Goal: Complete application form: Complete application form

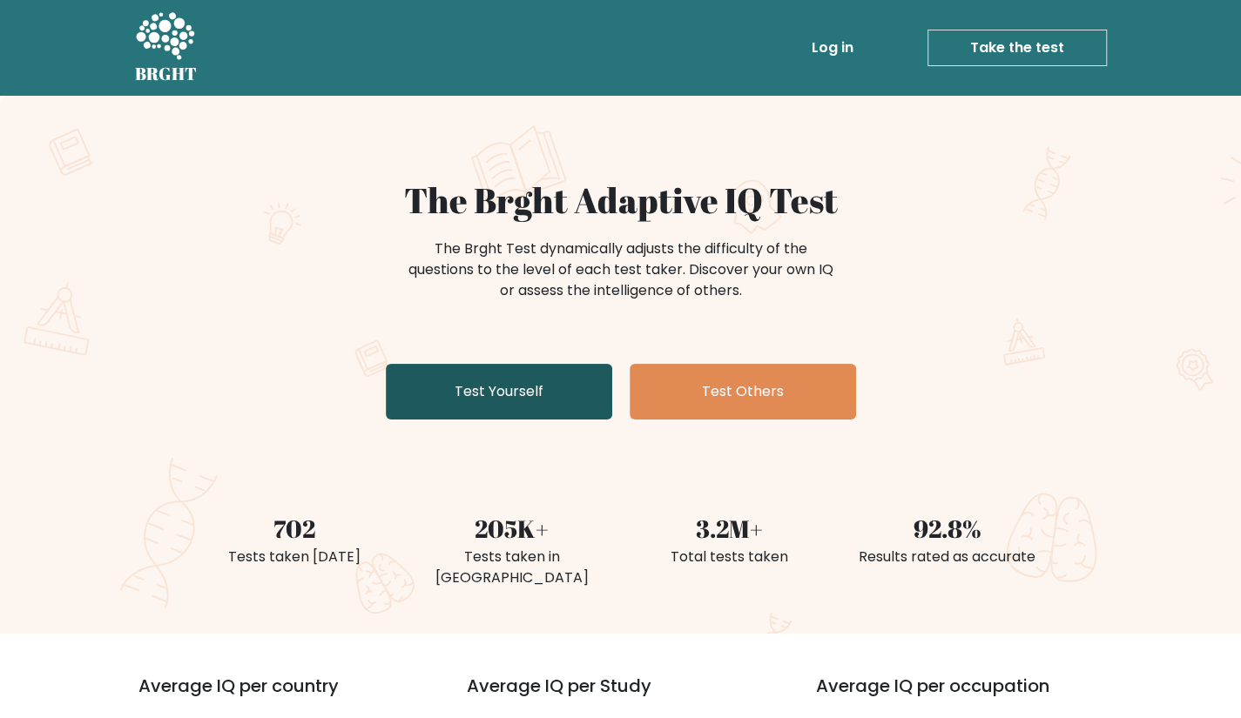
click at [529, 401] on link "Test Yourself" at bounding box center [499, 392] width 226 height 56
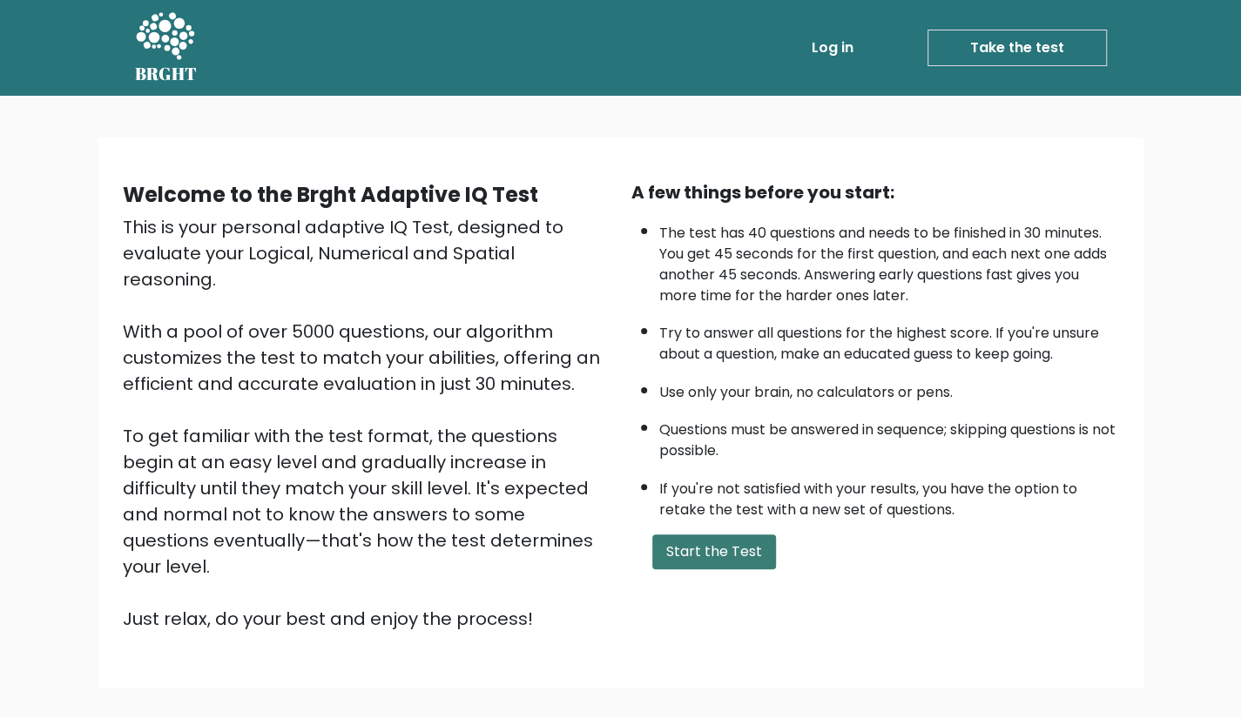
click at [719, 543] on button "Start the Test" at bounding box center [714, 552] width 124 height 35
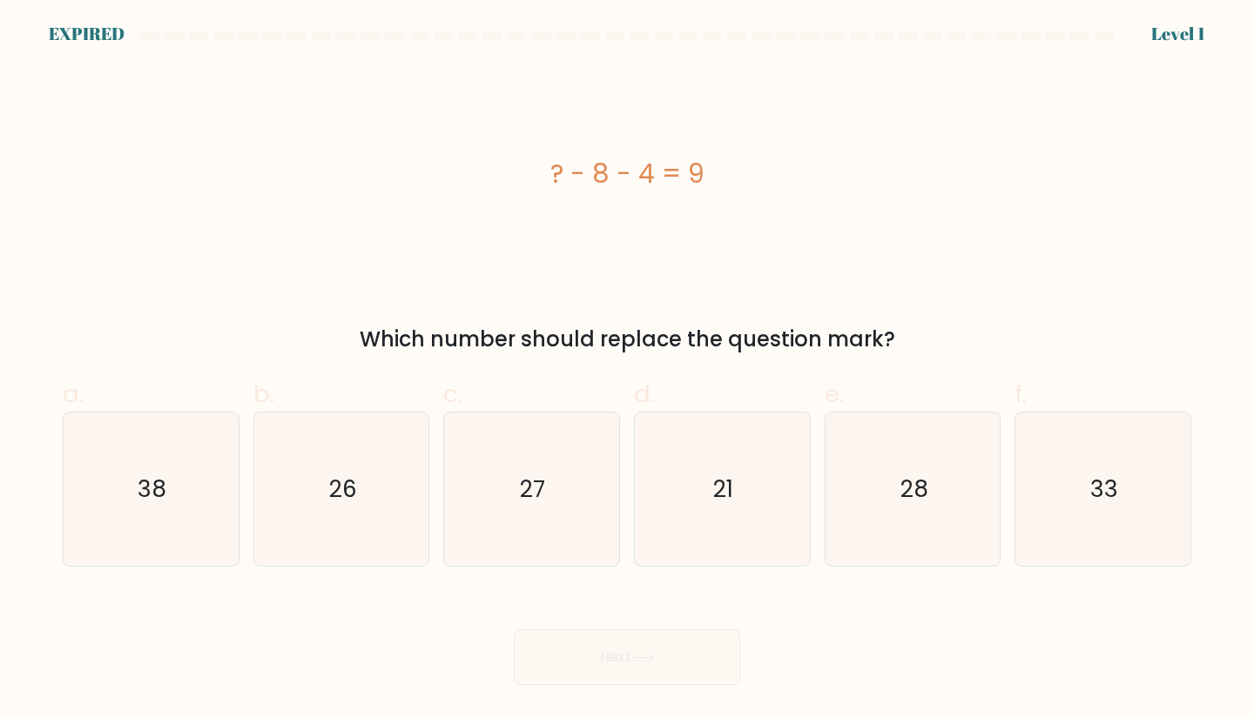
drag, startPoint x: 543, startPoint y: 175, endPoint x: 704, endPoint y: 175, distance: 160.2
click at [704, 175] on div "? - 8 - 4 = 9" at bounding box center [627, 173] width 1128 height 39
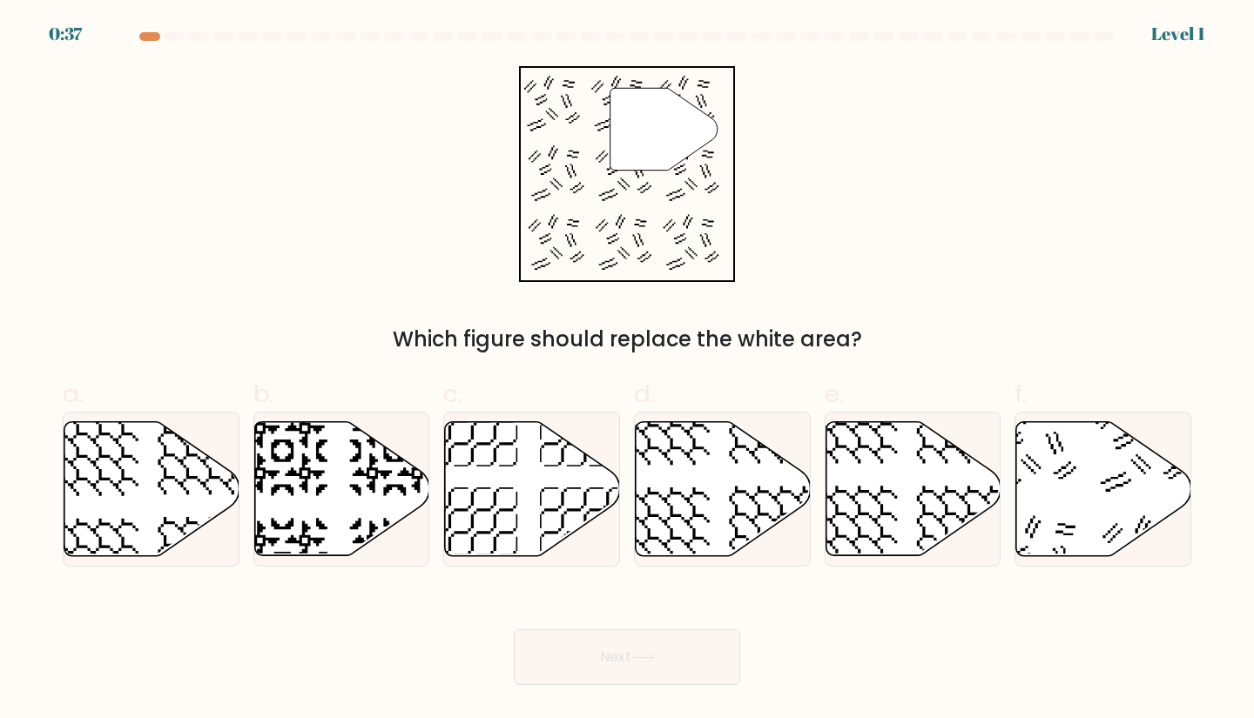
drag, startPoint x: 1106, startPoint y: 516, endPoint x: 1052, endPoint y: 368, distance: 157.6
click at [1052, 368] on div "a. b. c. d." at bounding box center [627, 464] width 1142 height 205
click at [1059, 476] on icon at bounding box center [1031, 446] width 91 height 91
click at [628, 371] on input "f." at bounding box center [627, 365] width 1 height 11
radio input "true"
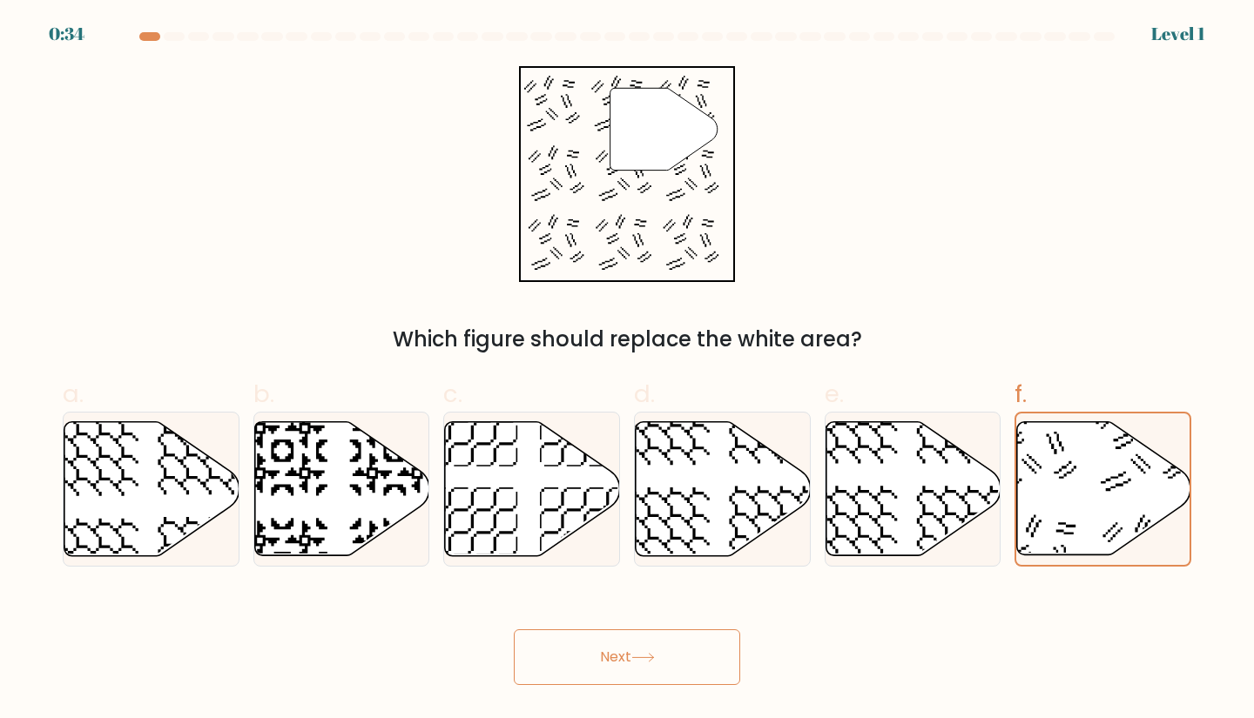
click at [701, 661] on button "Next" at bounding box center [627, 658] width 226 height 56
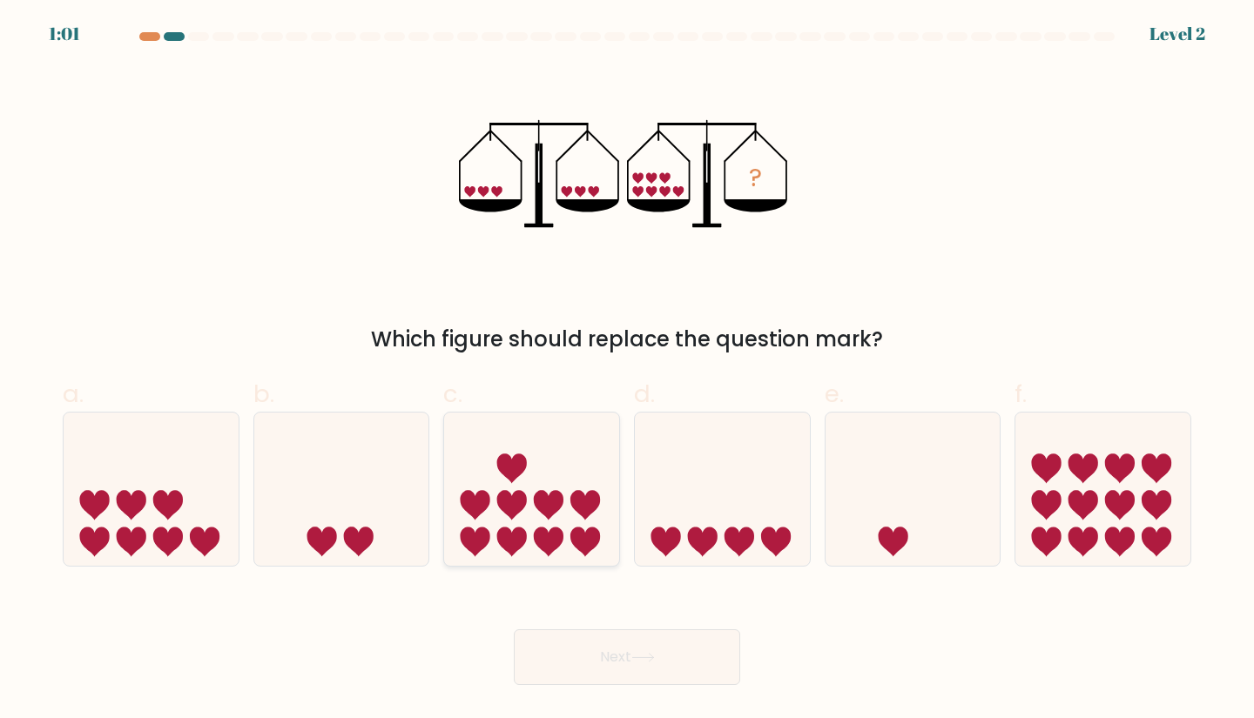
click at [561, 520] on icon at bounding box center [531, 489] width 175 height 145
click at [627, 371] on input "c." at bounding box center [627, 365] width 1 height 11
radio input "true"
click at [678, 643] on button "Next" at bounding box center [627, 658] width 226 height 56
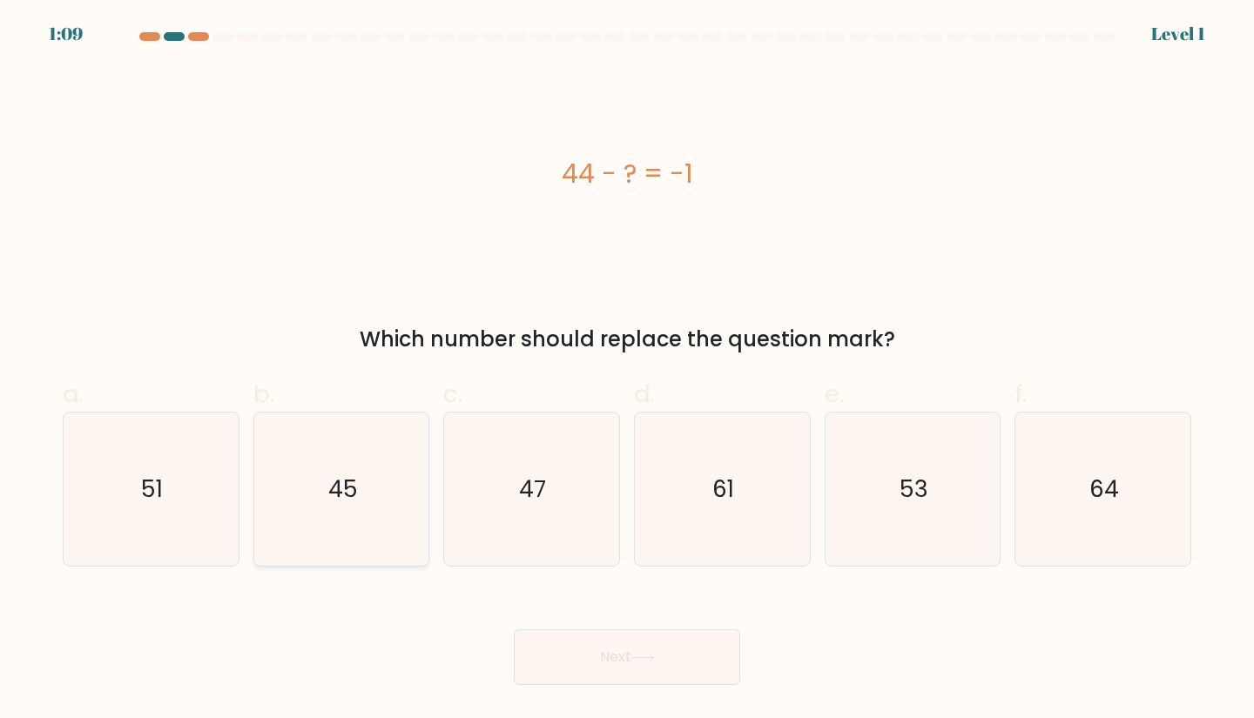
click at [385, 491] on icon "45" at bounding box center [342, 490] width 154 height 154
click at [627, 371] on input "b. 45" at bounding box center [627, 365] width 1 height 11
radio input "true"
click at [670, 656] on button "Next" at bounding box center [627, 658] width 226 height 56
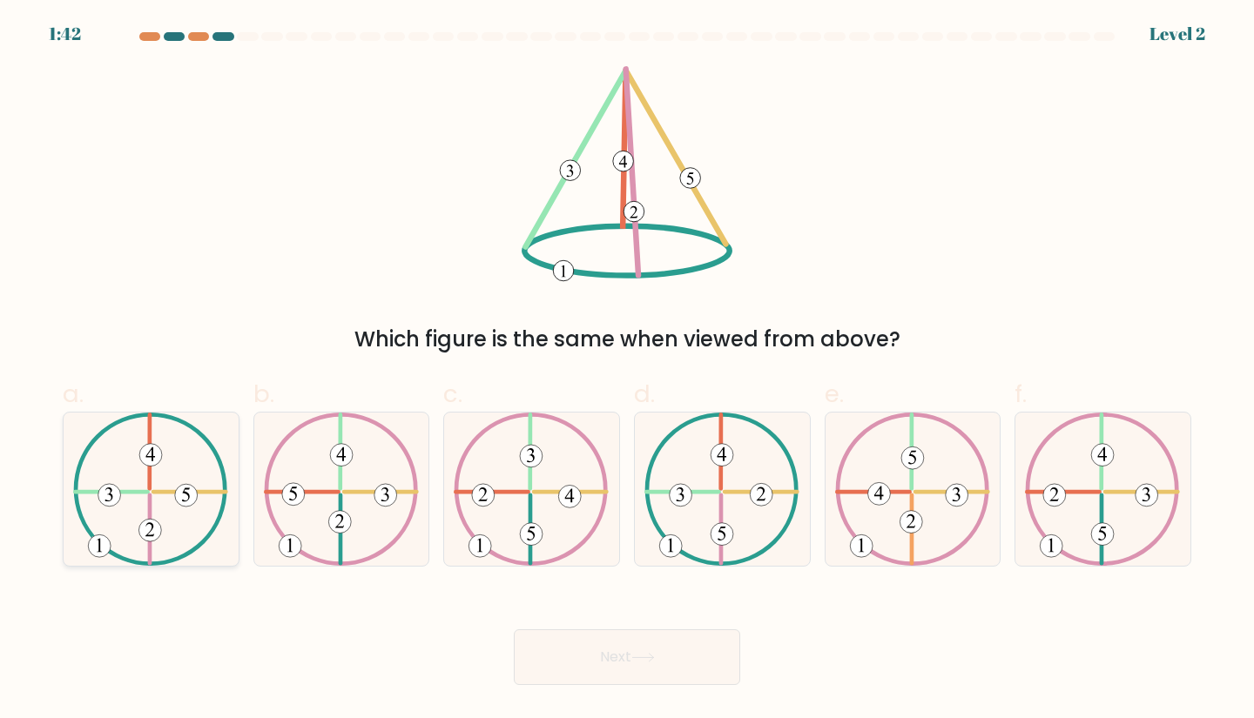
click at [155, 474] on icon at bounding box center [150, 490] width 155 height 154
click at [627, 371] on input "a." at bounding box center [627, 365] width 1 height 11
radio input "true"
click at [649, 662] on icon at bounding box center [643, 658] width 24 height 10
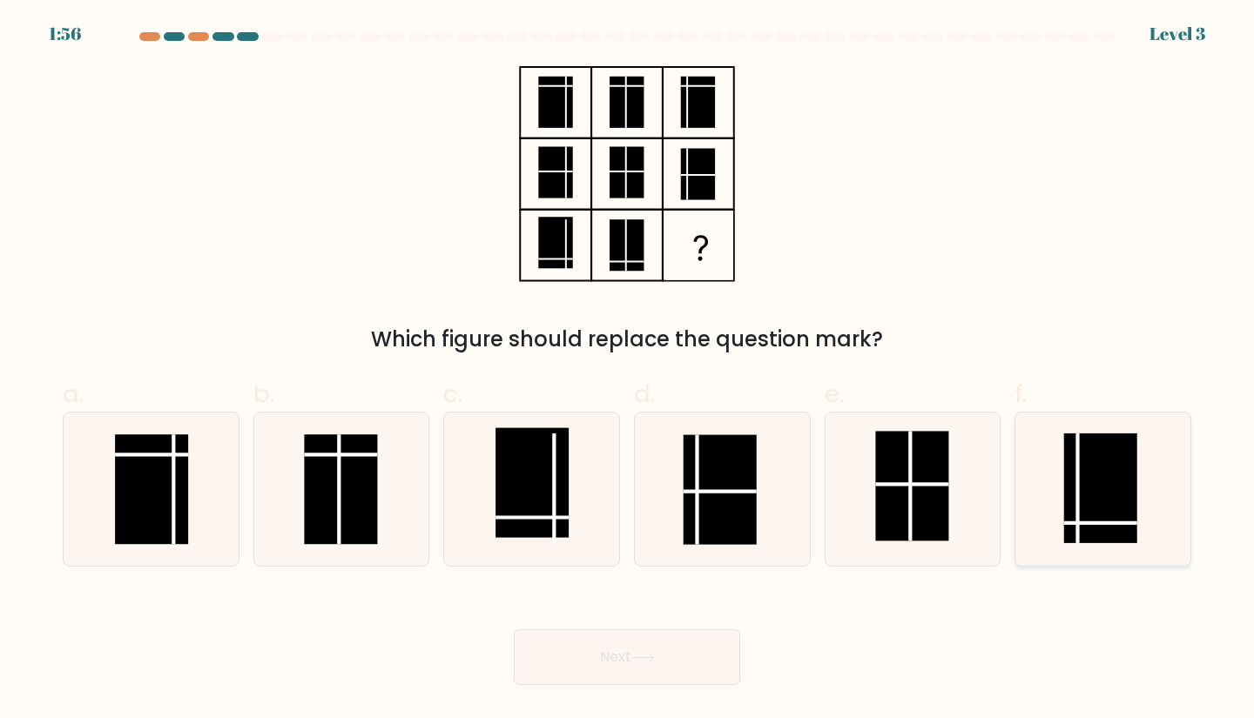
click at [1094, 505] on rect at bounding box center [1100, 489] width 73 height 110
click at [628, 371] on input "f." at bounding box center [627, 365] width 1 height 11
radio input "true"
click at [697, 647] on button "Next" at bounding box center [627, 658] width 226 height 56
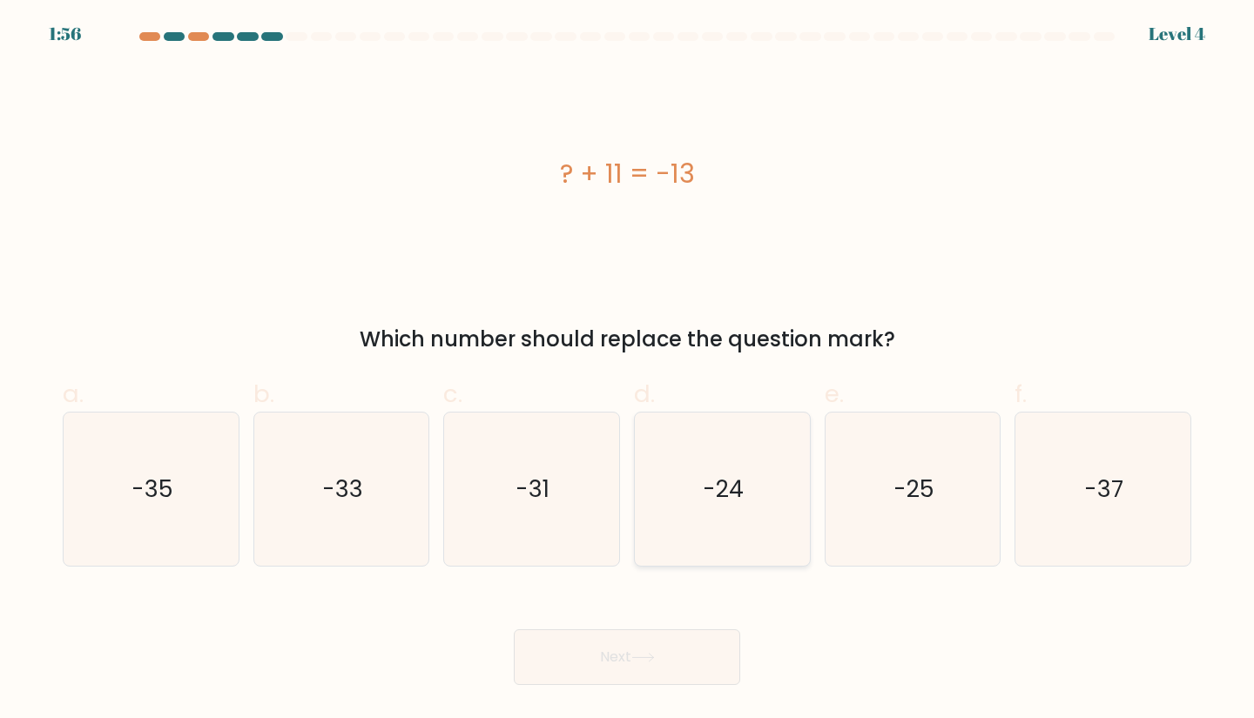
click at [701, 473] on icon "-24" at bounding box center [722, 490] width 154 height 154
click at [628, 371] on input "d. -24" at bounding box center [627, 365] width 1 height 11
radio input "true"
click at [673, 663] on button "Next" at bounding box center [627, 658] width 226 height 56
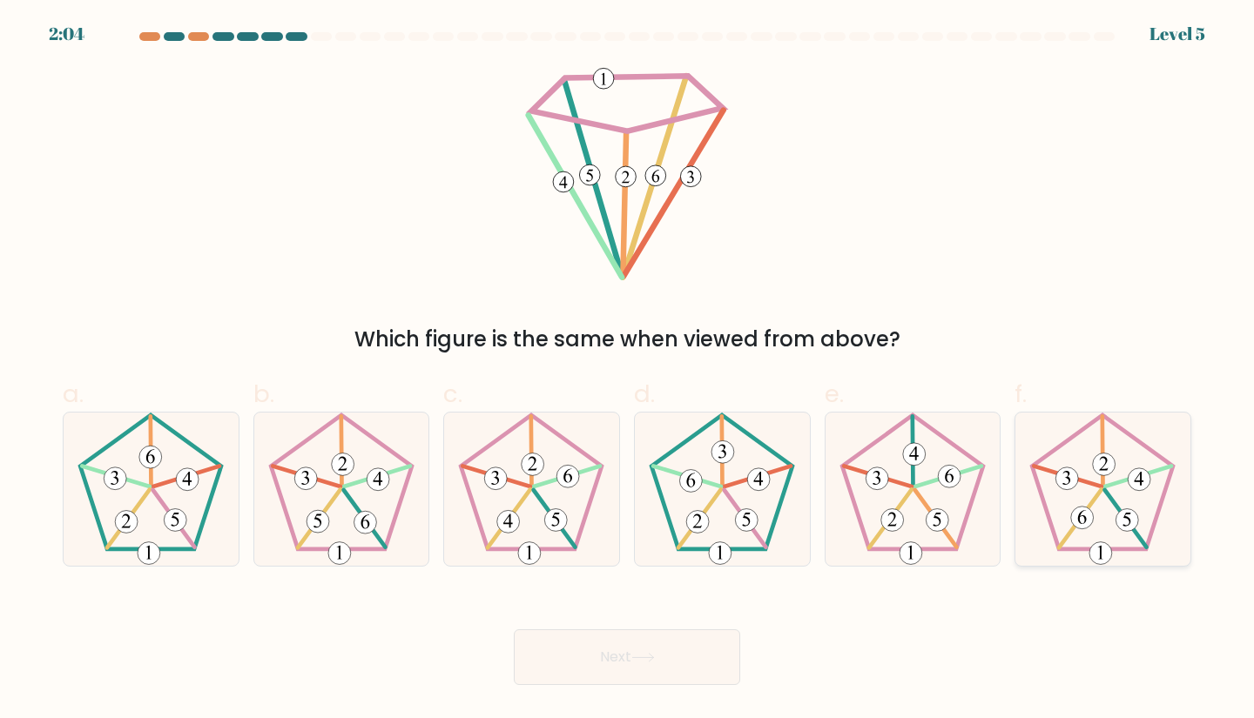
click at [1124, 515] on 286 at bounding box center [1127, 520] width 23 height 23
click at [628, 371] on input "f." at bounding box center [627, 365] width 1 height 11
radio input "true"
click at [641, 667] on button "Next" at bounding box center [627, 658] width 226 height 56
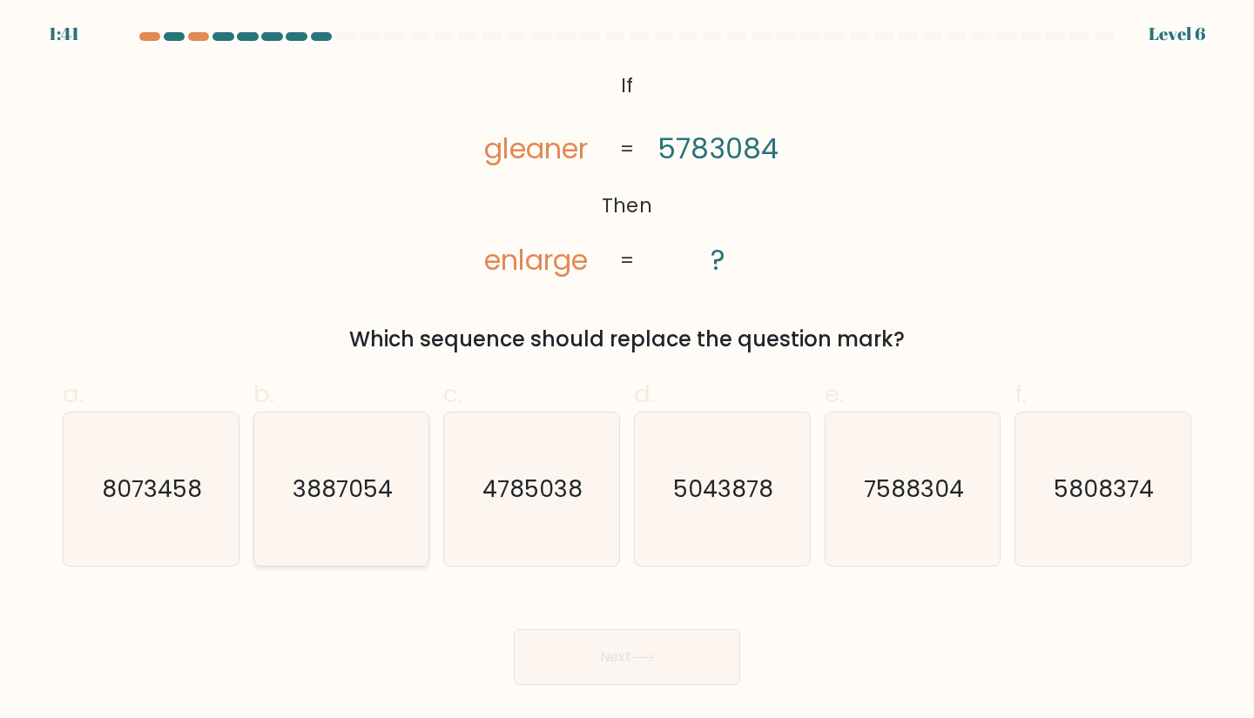
drag, startPoint x: 190, startPoint y: 509, endPoint x: 289, endPoint y: 529, distance: 101.1
click at [190, 509] on icon "8073458" at bounding box center [151, 490] width 154 height 154
click at [627, 371] on input "a. 8073458" at bounding box center [627, 365] width 1 height 11
radio input "true"
click at [660, 654] on button "Next" at bounding box center [627, 658] width 226 height 56
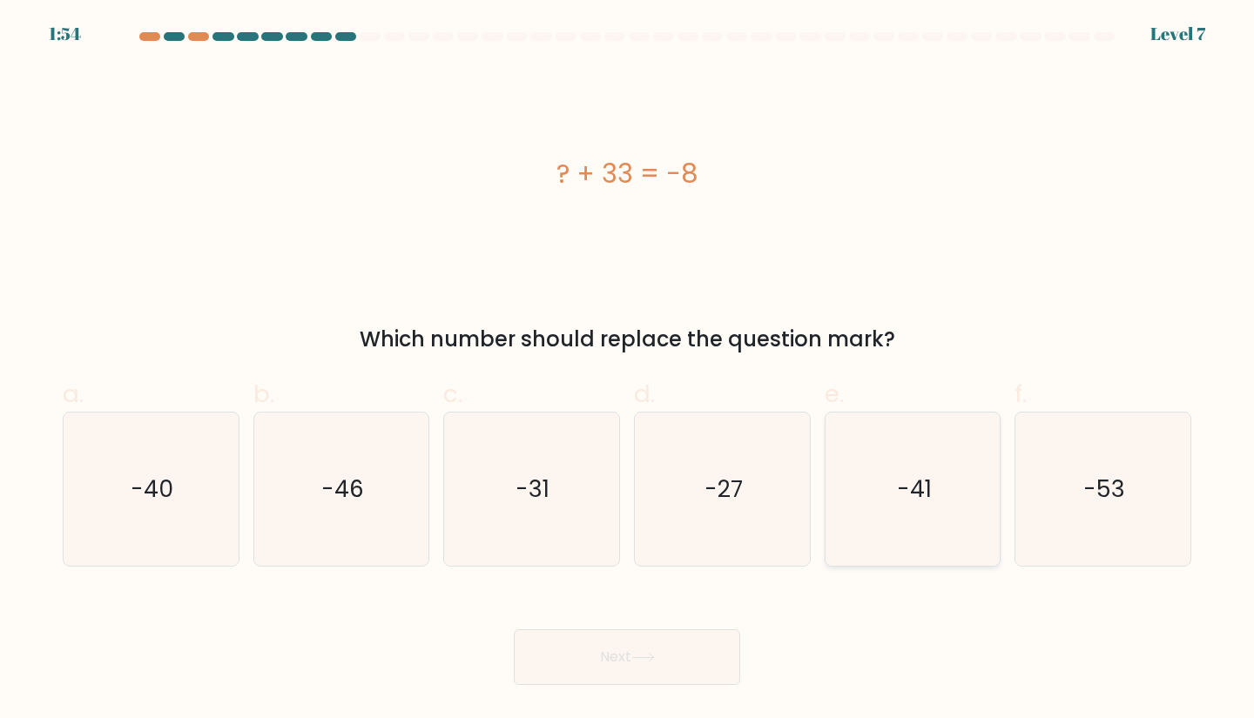
click at [916, 486] on text "-41" at bounding box center [914, 489] width 35 height 32
click at [628, 371] on input "e. -41" at bounding box center [627, 365] width 1 height 11
radio input "true"
drag, startPoint x: 597, startPoint y: 665, endPoint x: 603, endPoint y: 647, distance: 19.0
click at [597, 665] on button "Next" at bounding box center [627, 658] width 226 height 56
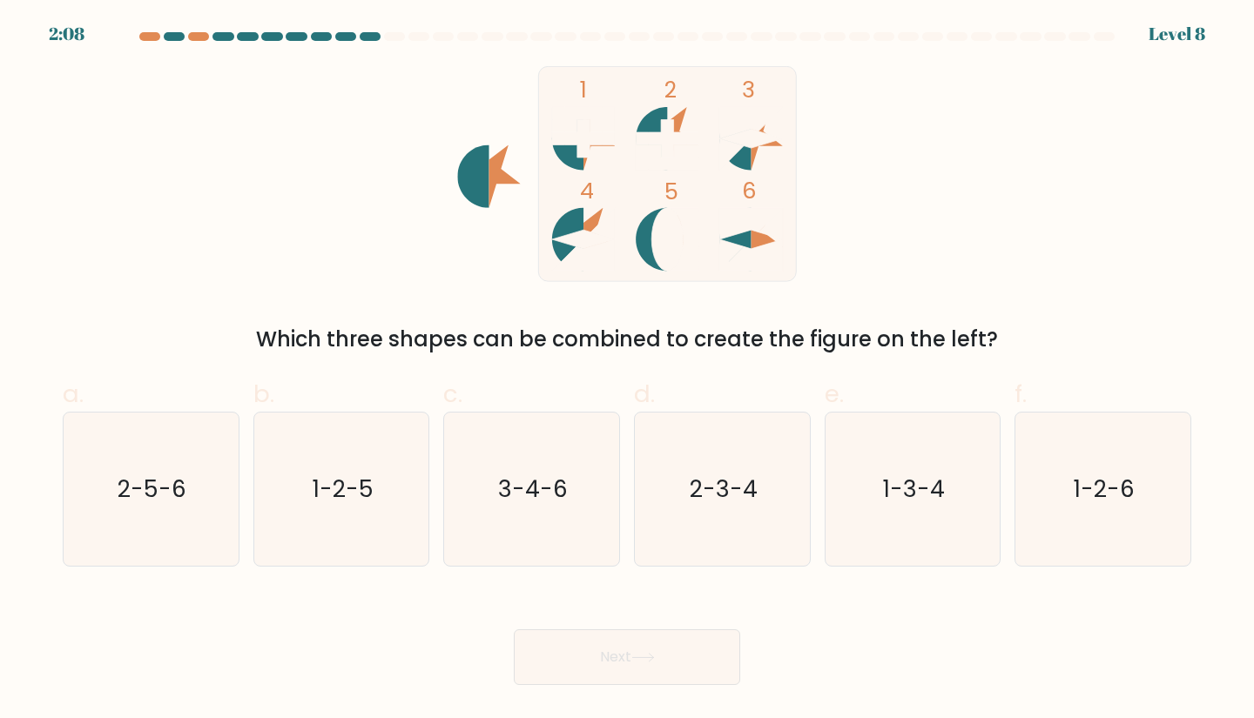
click at [563, 239] on icon at bounding box center [583, 239] width 63 height 19
click at [546, 485] on text "3-4-6" at bounding box center [533, 489] width 70 height 32
click at [627, 371] on input "c. 3-4-6" at bounding box center [627, 365] width 1 height 11
radio input "true"
click at [666, 650] on button "Next" at bounding box center [627, 658] width 226 height 56
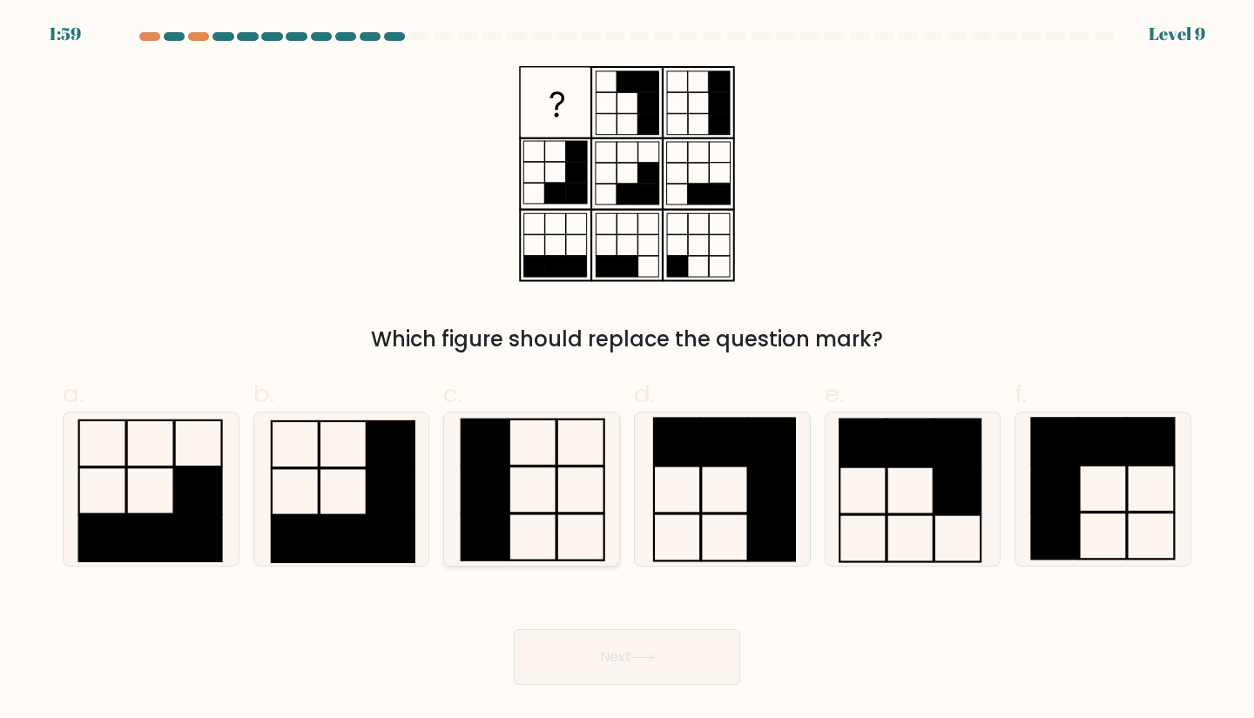
click at [576, 515] on rect at bounding box center [580, 538] width 47 height 46
click at [627, 371] on input "c." at bounding box center [627, 365] width 1 height 11
radio input "true"
click at [655, 661] on icon at bounding box center [643, 658] width 24 height 10
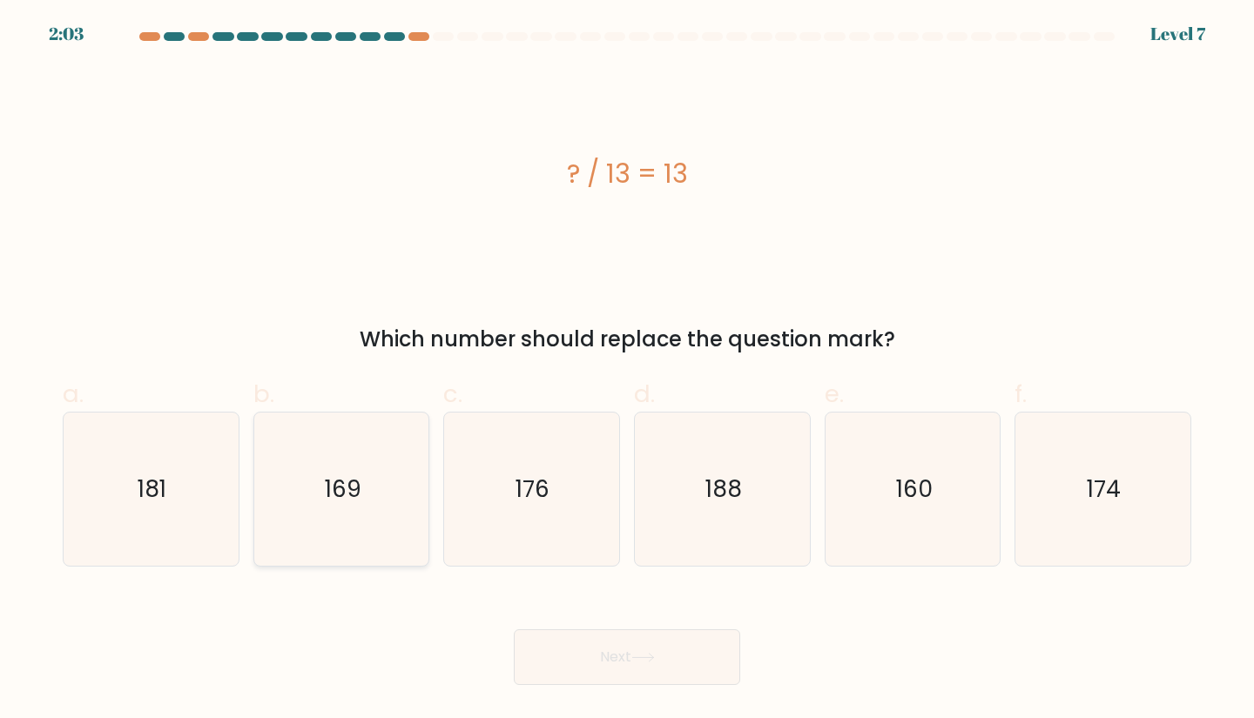
drag, startPoint x: 360, startPoint y: 482, endPoint x: 364, endPoint y: 463, distance: 18.6
click at [360, 478] on text "169" at bounding box center [343, 489] width 37 height 32
click at [627, 371] on input "b. 169" at bounding box center [627, 365] width 1 height 11
radio input "true"
click at [640, 657] on icon at bounding box center [642, 658] width 21 height 8
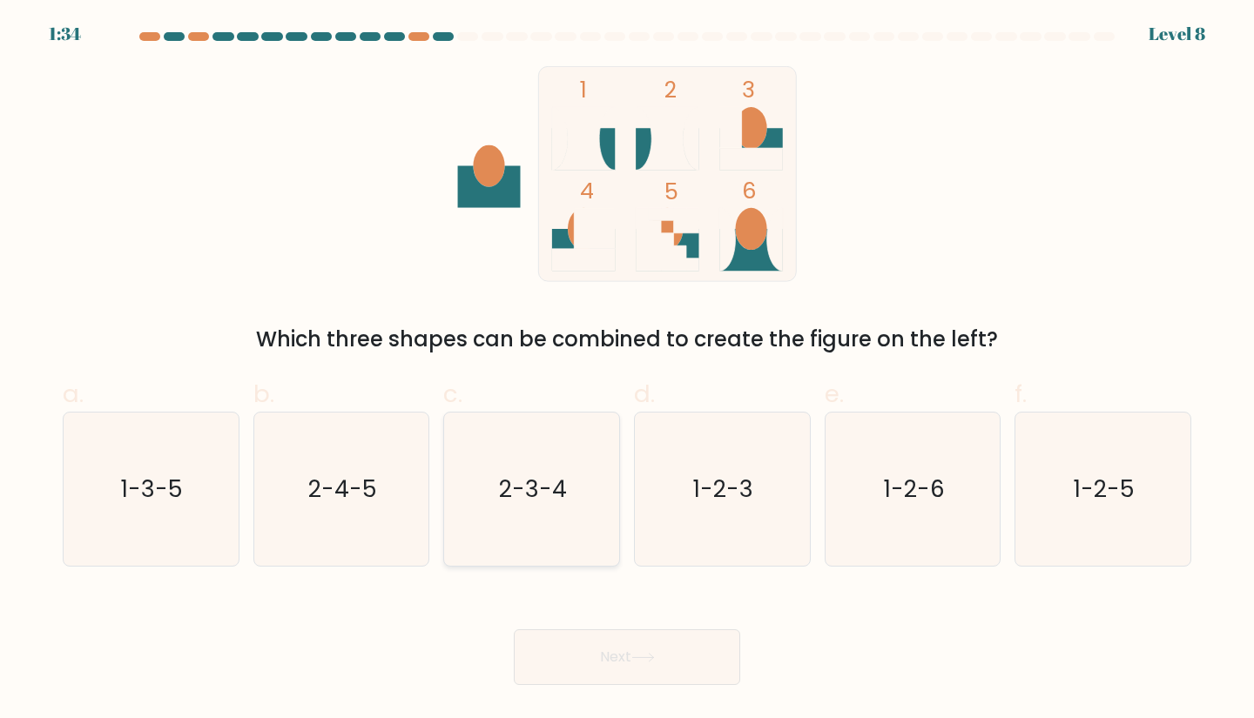
click at [582, 493] on icon "2-3-4" at bounding box center [532, 490] width 154 height 154
click at [627, 371] on input "c. 2-3-4" at bounding box center [627, 365] width 1 height 11
radio input "true"
click at [684, 648] on button "Next" at bounding box center [627, 658] width 226 height 56
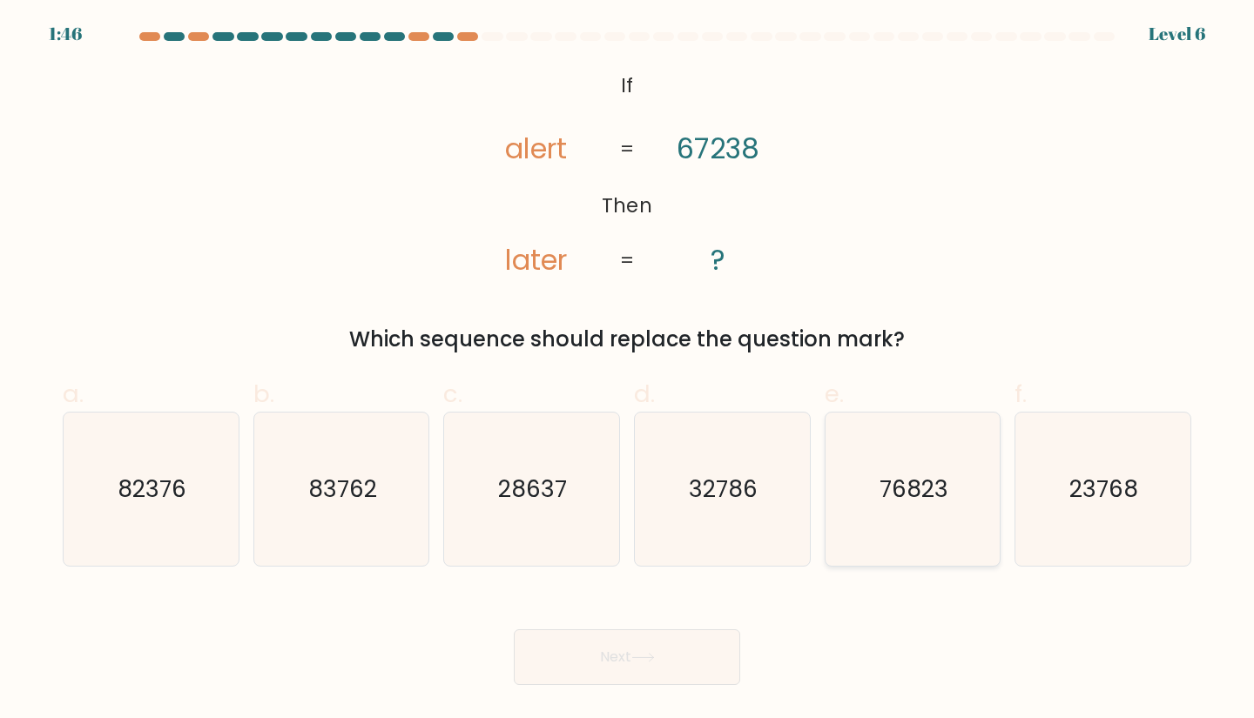
click at [904, 509] on icon "76823" at bounding box center [913, 490] width 154 height 154
click at [628, 371] on input "e. 76823" at bounding box center [627, 365] width 1 height 11
radio input "true"
click at [672, 655] on button "Next" at bounding box center [627, 658] width 226 height 56
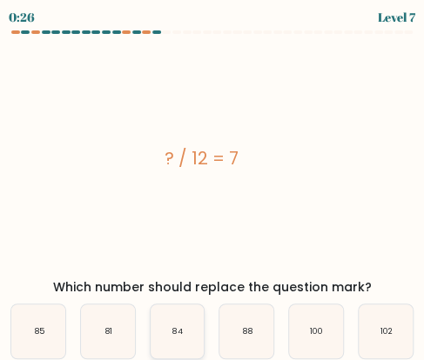
click at [171, 328] on icon "84" at bounding box center [178, 332] width 54 height 54
click at [212, 185] on input "c. 84" at bounding box center [212, 182] width 1 height 4
radio input "true"
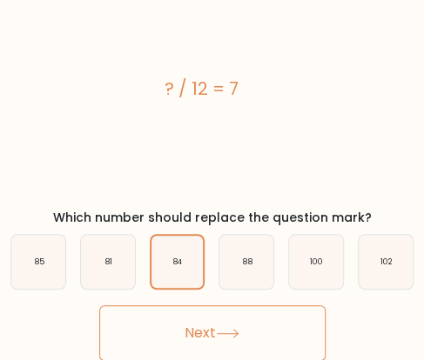
click at [199, 342] on button "Next" at bounding box center [212, 334] width 226 height 56
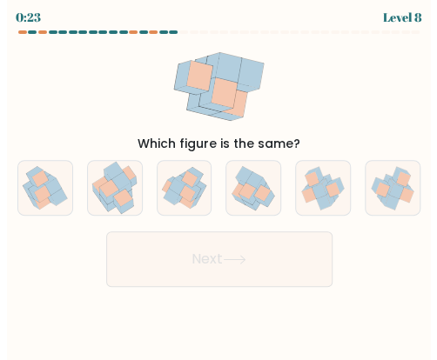
scroll to position [0, 0]
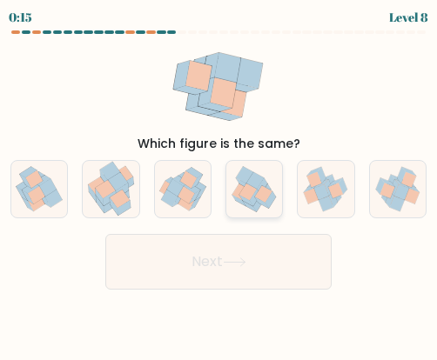
click at [259, 194] on icon at bounding box center [263, 193] width 17 height 17
click at [219, 185] on input "d." at bounding box center [219, 182] width 1 height 4
radio input "true"
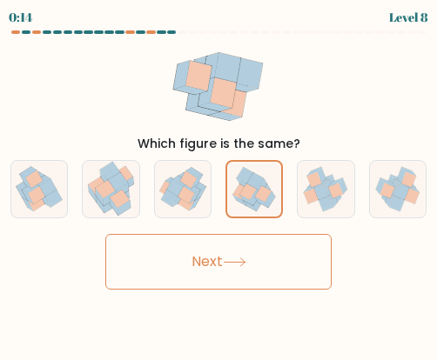
click at [248, 270] on button "Next" at bounding box center [218, 262] width 226 height 56
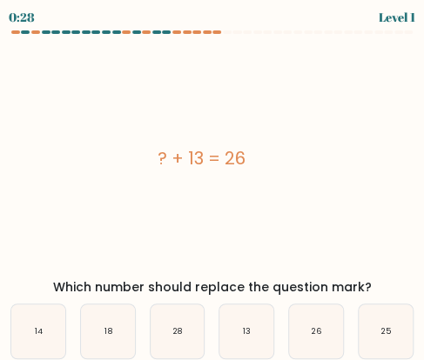
scroll to position [70, 0]
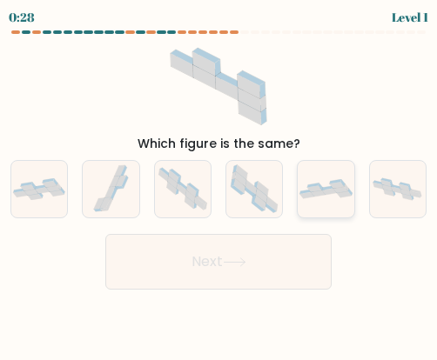
click at [313, 185] on icon at bounding box center [313, 186] width 12 height 4
click at [219, 185] on input "e." at bounding box center [219, 182] width 1 height 4
radio input "true"
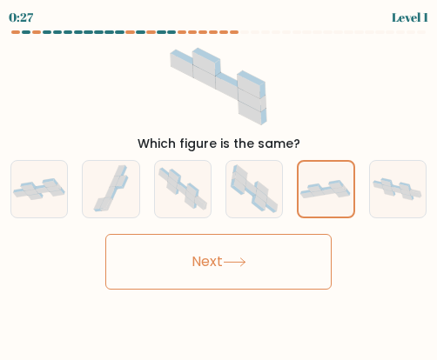
click at [245, 278] on button "Next" at bounding box center [218, 262] width 226 height 56
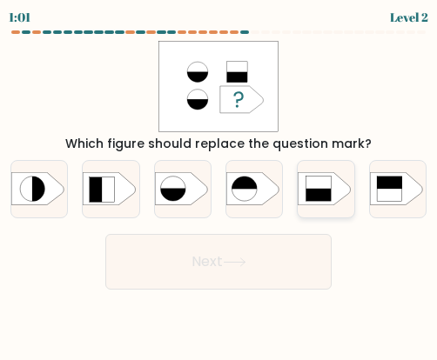
click at [340, 188] on rect at bounding box center [296, 173] width 145 height 111
click at [219, 185] on input "e." at bounding box center [219, 182] width 1 height 4
radio input "true"
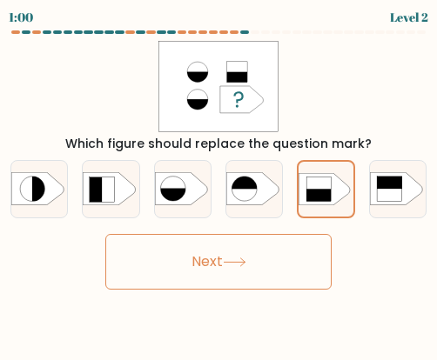
click at [224, 258] on button "Next" at bounding box center [218, 262] width 226 height 56
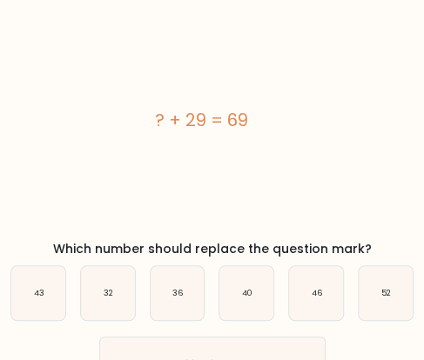
scroll to position [70, 0]
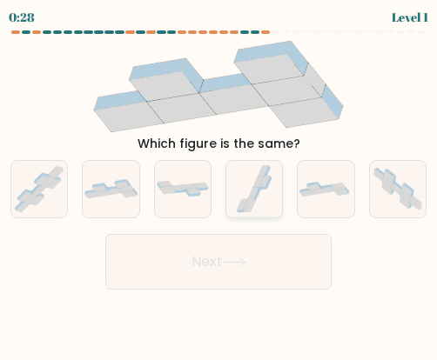
click at [266, 201] on icon at bounding box center [254, 189] width 42 height 56
click at [219, 185] on input "d." at bounding box center [219, 182] width 1 height 4
radio input "true"
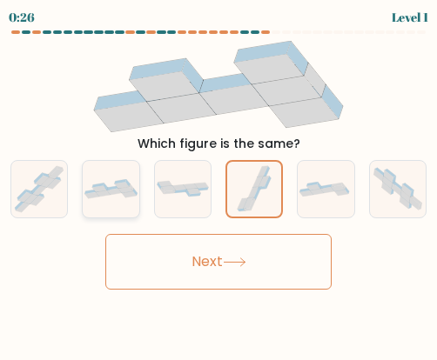
click at [110, 183] on icon at bounding box center [111, 188] width 56 height 19
click at [219, 183] on input "b." at bounding box center [219, 182] width 1 height 4
radio input "true"
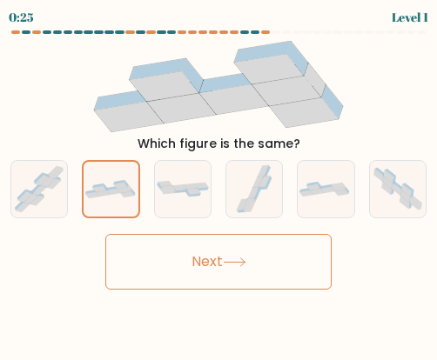
click at [226, 264] on button "Next" at bounding box center [218, 262] width 226 height 56
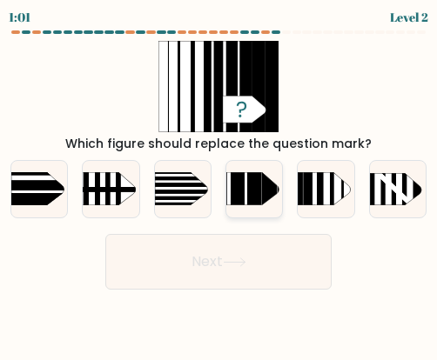
click at [240, 185] on rect at bounding box center [238, 161] width 14 height 111
click at [219, 185] on input "d." at bounding box center [219, 182] width 1 height 4
radio input "true"
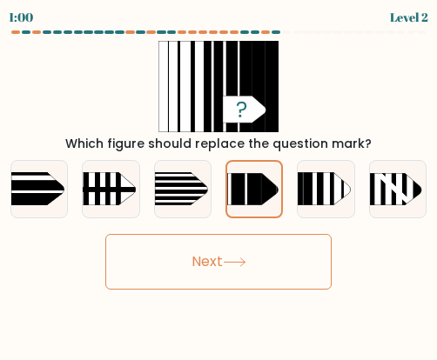
click at [277, 260] on button "Next" at bounding box center [218, 262] width 226 height 56
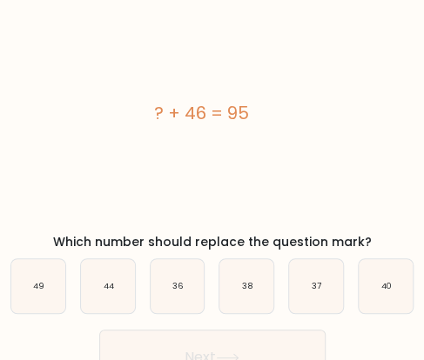
scroll to position [70, 0]
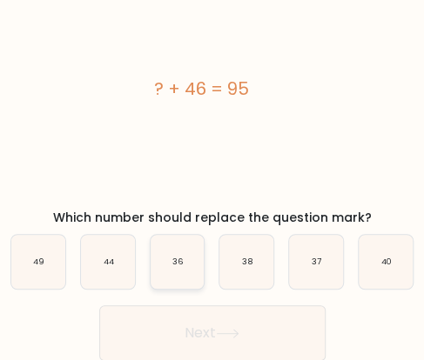
click at [172, 253] on icon "36" at bounding box center [178, 262] width 54 height 54
click at [212, 115] on input "c. 36" at bounding box center [212, 113] width 1 height 4
radio input "true"
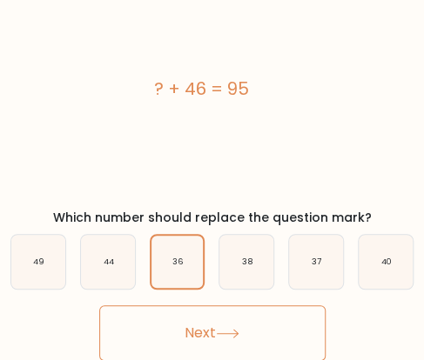
click at [188, 326] on button "Next" at bounding box center [212, 334] width 226 height 56
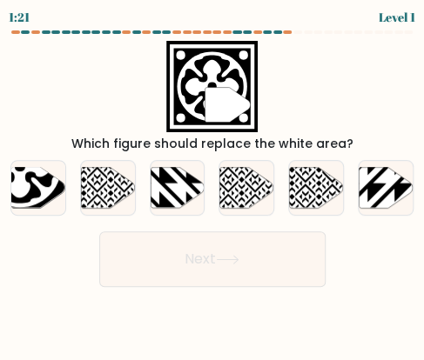
scroll to position [0, 0]
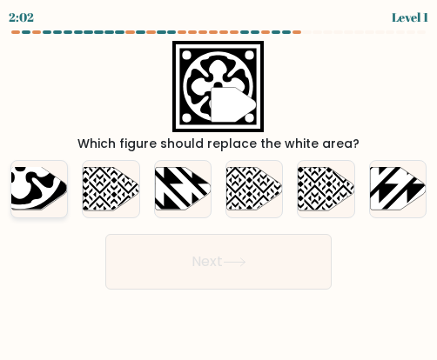
click at [40, 203] on icon at bounding box center [20, 167] width 86 height 86
click at [219, 185] on input "a." at bounding box center [219, 182] width 1 height 4
radio input "true"
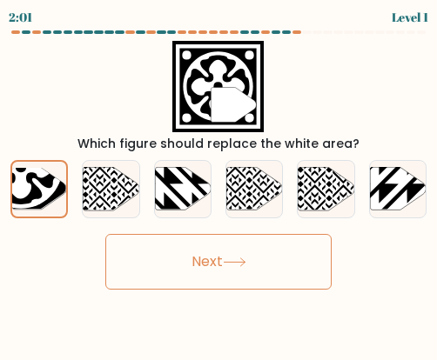
click at [207, 271] on button "Next" at bounding box center [218, 262] width 226 height 56
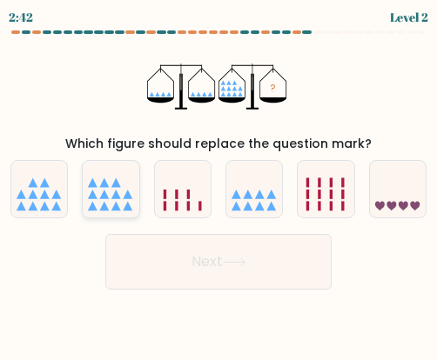
click at [118, 201] on icon at bounding box center [111, 189] width 56 height 46
click at [219, 185] on input "b." at bounding box center [219, 182] width 1 height 4
radio input "true"
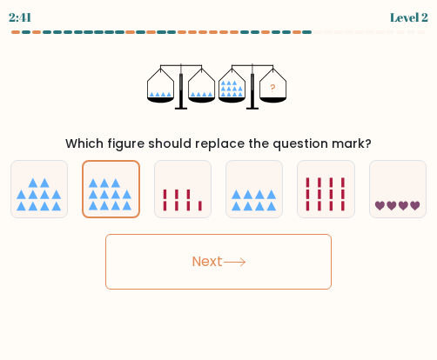
click at [200, 261] on button "Next" at bounding box center [218, 262] width 226 height 56
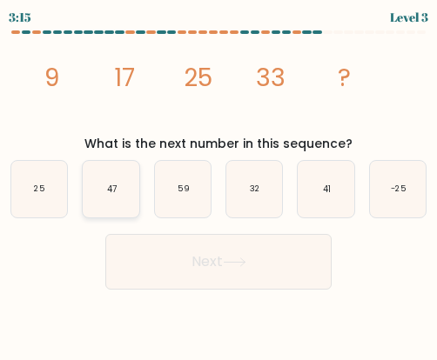
click at [100, 193] on icon "47" at bounding box center [111, 189] width 56 height 56
click at [219, 185] on input "b. 47" at bounding box center [219, 182] width 1 height 4
radio input "true"
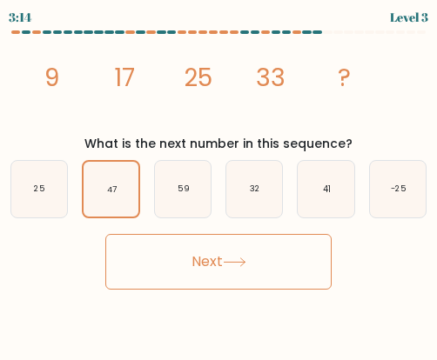
click at [185, 271] on button "Next" at bounding box center [218, 262] width 226 height 56
click at [191, 264] on button "Next" at bounding box center [218, 262] width 226 height 56
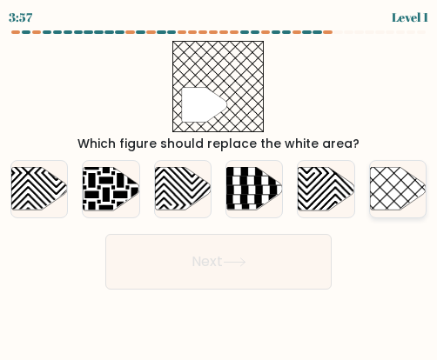
click at [378, 190] on icon at bounding box center [398, 189] width 56 height 43
click at [219, 185] on input "f." at bounding box center [219, 182] width 1 height 4
radio input "true"
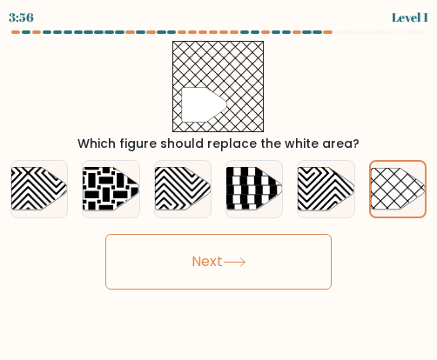
click at [259, 252] on button "Next" at bounding box center [218, 262] width 226 height 56
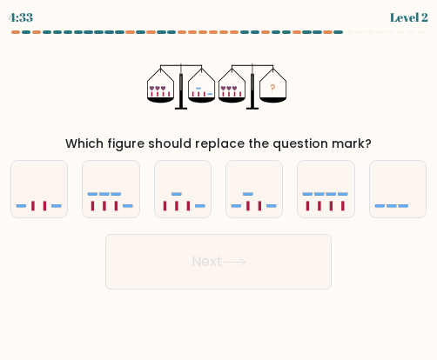
click at [200, 219] on form at bounding box center [218, 159] width 437 height 259
click at [195, 203] on icon at bounding box center [183, 189] width 56 height 46
click at [219, 185] on input "c." at bounding box center [219, 182] width 1 height 4
radio input "true"
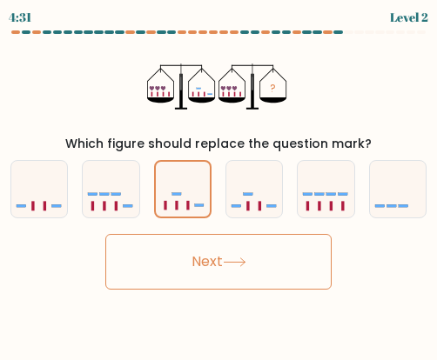
click at [245, 262] on icon at bounding box center [234, 263] width 21 height 8
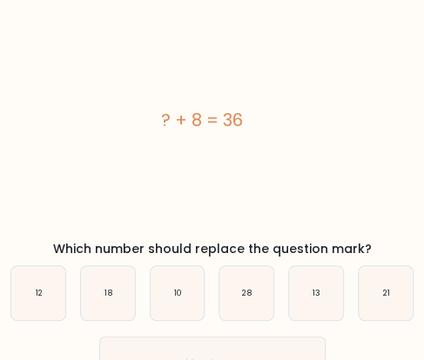
scroll to position [70, 0]
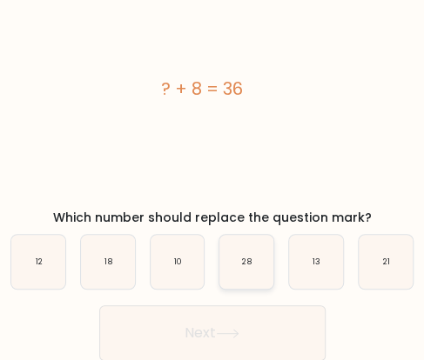
click at [249, 255] on icon "28" at bounding box center [246, 262] width 54 height 54
click at [213, 115] on input "d. 28" at bounding box center [212, 113] width 1 height 4
radio input "true"
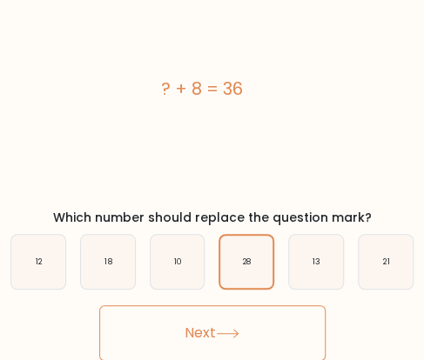
click at [240, 326] on button "Next" at bounding box center [212, 334] width 226 height 56
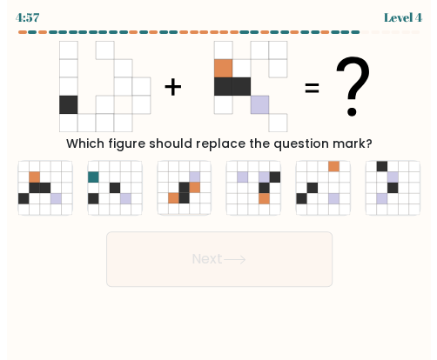
scroll to position [0, 0]
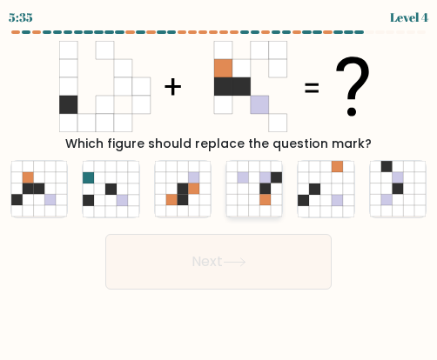
click at [253, 185] on icon at bounding box center [254, 189] width 11 height 11
click at [219, 185] on input "d." at bounding box center [219, 182] width 1 height 4
radio input "true"
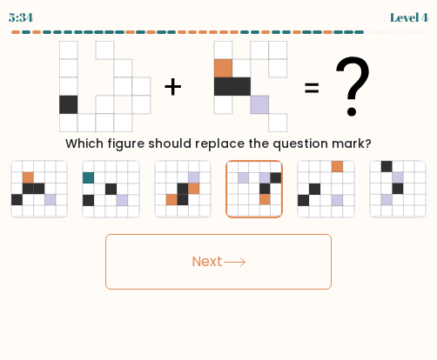
click at [251, 280] on button "Next" at bounding box center [218, 262] width 226 height 56
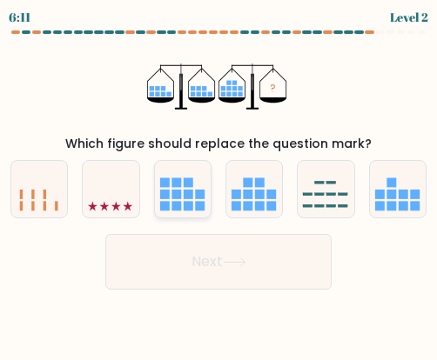
click at [192, 190] on rect at bounding box center [189, 195] width 10 height 10
click at [219, 185] on input "c." at bounding box center [219, 182] width 1 height 4
radio input "true"
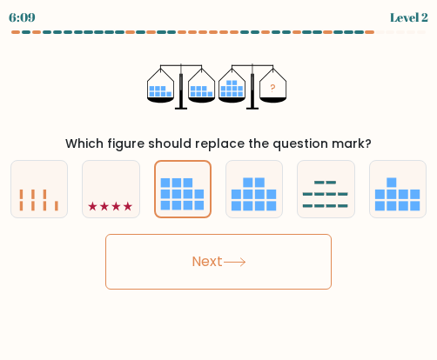
click at [238, 268] on button "Next" at bounding box center [218, 262] width 226 height 56
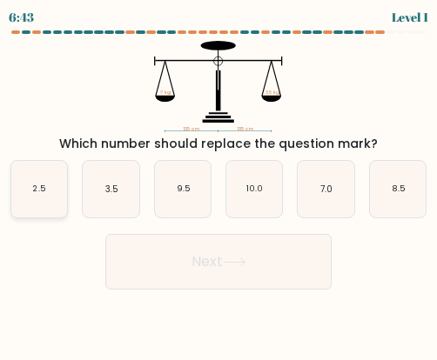
click at [34, 187] on text "2.5" at bounding box center [39, 189] width 13 height 11
click at [219, 185] on input "a. 2.5" at bounding box center [219, 182] width 1 height 4
radio input "true"
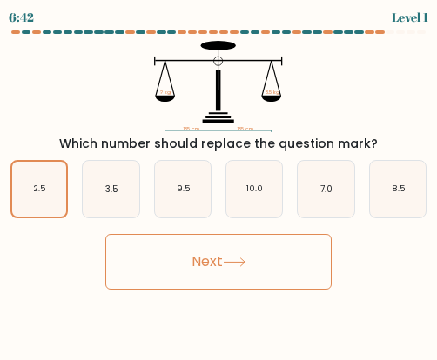
click at [190, 254] on button "Next" at bounding box center [218, 262] width 226 height 56
click at [209, 253] on button "Next" at bounding box center [218, 262] width 226 height 56
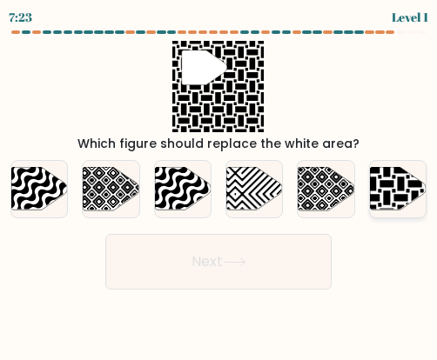
click at [375, 198] on icon at bounding box center [415, 212] width 113 height 113
click at [219, 185] on input "f." at bounding box center [219, 182] width 1 height 4
radio input "true"
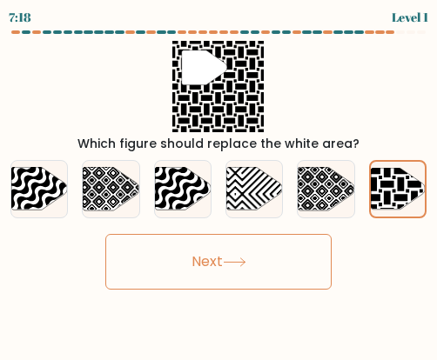
click at [214, 273] on button "Next" at bounding box center [218, 262] width 226 height 56
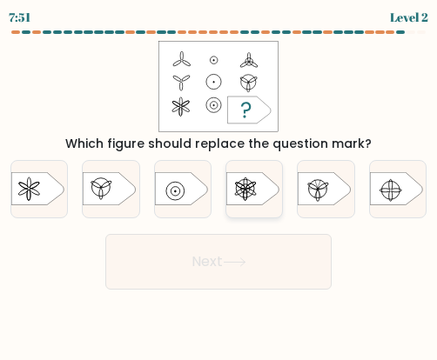
click at [244, 192] on icon at bounding box center [252, 189] width 52 height 33
click at [219, 185] on input "d." at bounding box center [219, 182] width 1 height 4
radio input "true"
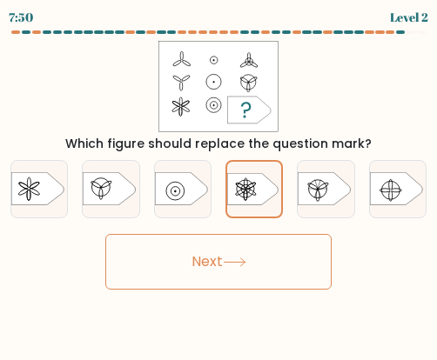
click at [256, 264] on button "Next" at bounding box center [218, 262] width 226 height 56
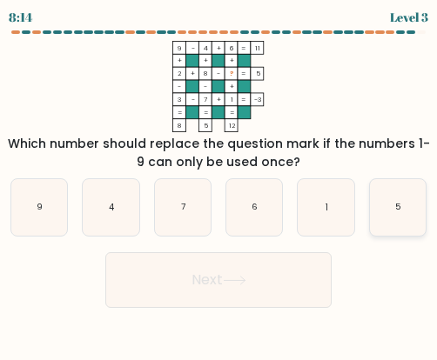
click at [379, 208] on icon "5" at bounding box center [398, 207] width 56 height 56
click at [219, 185] on input "f. 5" at bounding box center [219, 182] width 1 height 4
radio input "true"
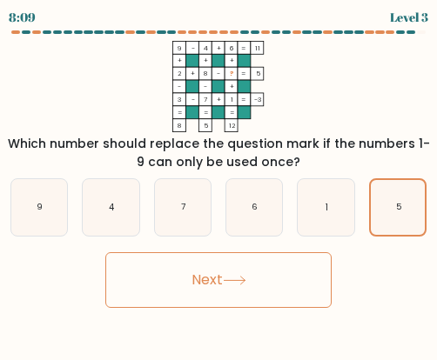
click at [221, 277] on button "Next" at bounding box center [218, 281] width 226 height 56
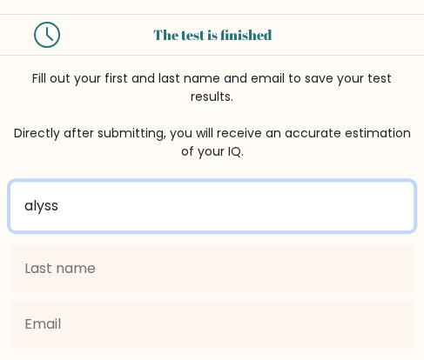
click at [213, 185] on input "alyss" at bounding box center [211, 206] width 403 height 49
type input "Alyssa Faith"
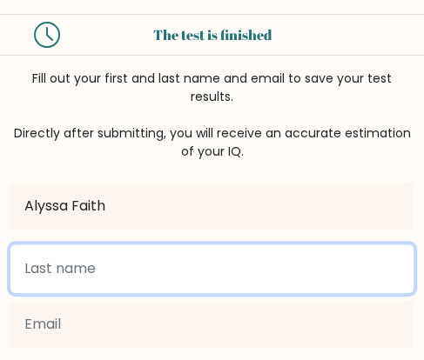
click at [171, 257] on input "text" at bounding box center [211, 269] width 403 height 49
type input "Mahilum"
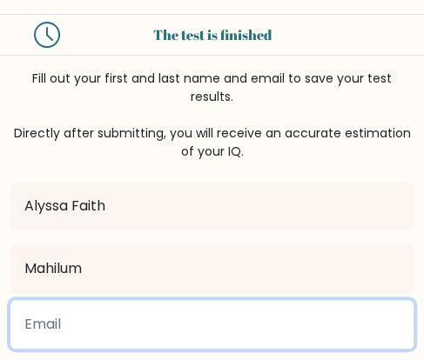
click at [162, 309] on input "email" at bounding box center [211, 324] width 403 height 49
type input "[EMAIL_ADDRESS][DOMAIN_NAME]"
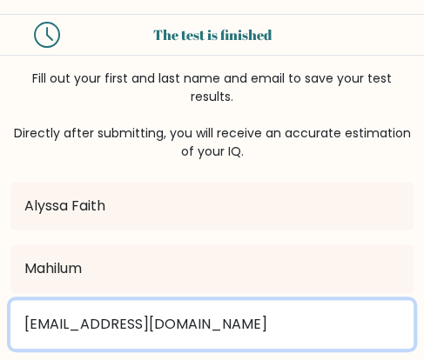
scroll to position [155, 0]
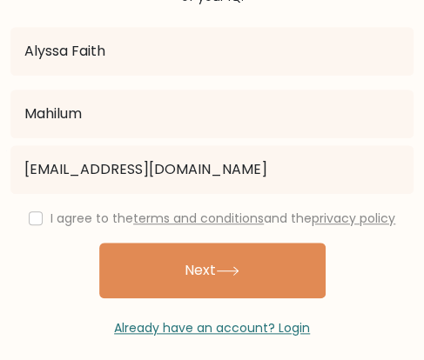
click at [29, 208] on div "I agree to the terms and conditions and the privacy policy" at bounding box center [212, 218] width 424 height 21
click at [37, 212] on input "checkbox" at bounding box center [36, 219] width 14 height 14
checkbox input "true"
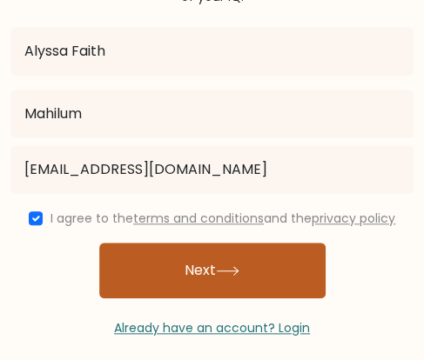
click at [160, 243] on button "Next" at bounding box center [212, 271] width 226 height 56
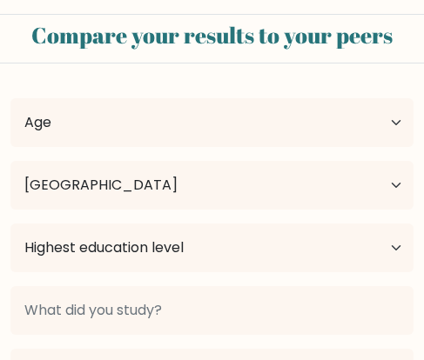
select select "PH"
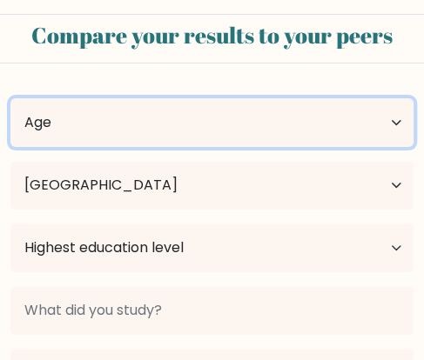
click at [376, 119] on select "Age Under [DEMOGRAPHIC_DATA] [DEMOGRAPHIC_DATA] [DEMOGRAPHIC_DATA] [DEMOGRAPHIC…" at bounding box center [211, 122] width 403 height 49
select select "18_24"
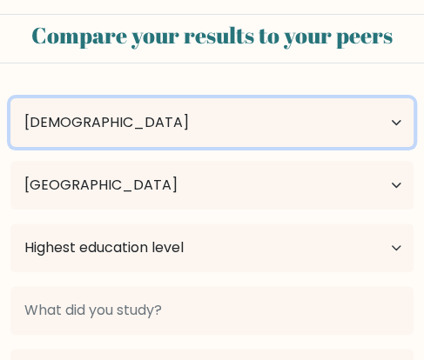
click at [10, 98] on select "Age Under 18 years old 18-24 years old 25-34 years old 35-44 years old 45-54 ye…" at bounding box center [211, 122] width 403 height 49
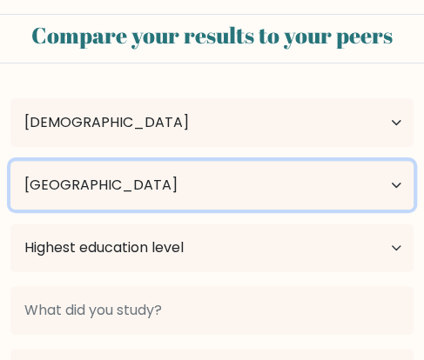
click at [240, 193] on select "Country Afghanistan Albania Algeria American Samoa Andorra Angola Anguilla Anta…" at bounding box center [211, 185] width 403 height 49
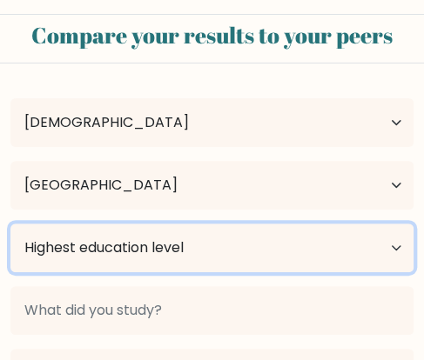
click at [309, 258] on select "Highest education level No schooling Primary Lower Secondary Upper Secondary Oc…" at bounding box center [211, 248] width 403 height 49
select select "upper_secondary"
click at [10, 224] on select "Highest education level No schooling Primary Lower Secondary Upper Secondary Oc…" at bounding box center [211, 248] width 403 height 49
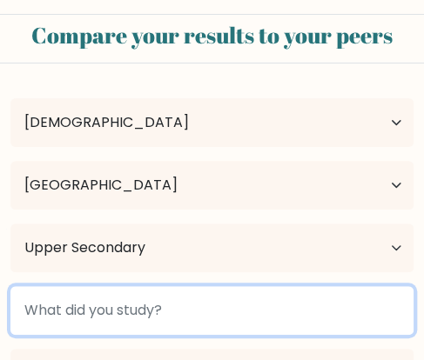
click at [271, 325] on input at bounding box center [211, 310] width 403 height 49
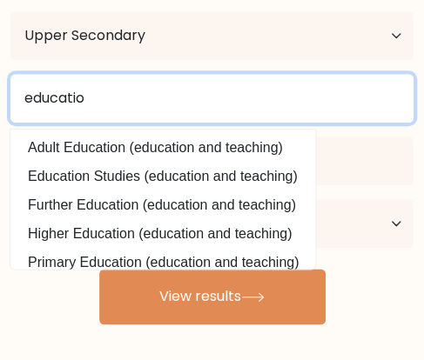
scroll to position [87, 0]
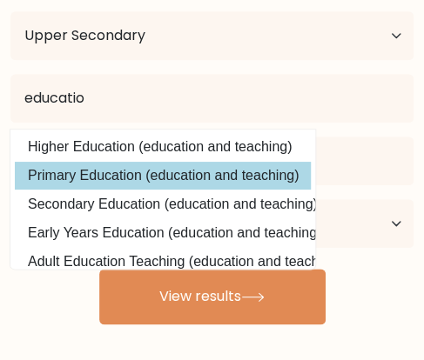
click at [240, 184] on div "Alyssa Faith Mahilum Age Under 18 years old 18-24 years old 25-34 years old 35-…" at bounding box center [212, 95] width 424 height 460
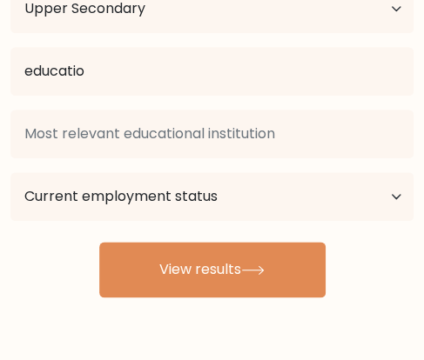
scroll to position [212, 0]
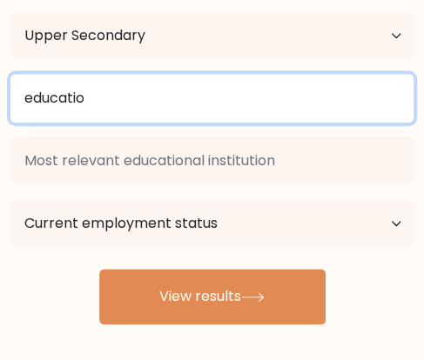
click at [260, 106] on input "educatio" at bounding box center [211, 98] width 403 height 49
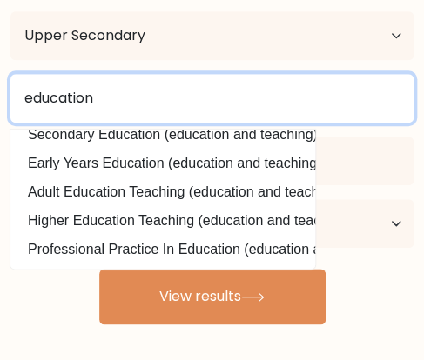
scroll to position [83, 0]
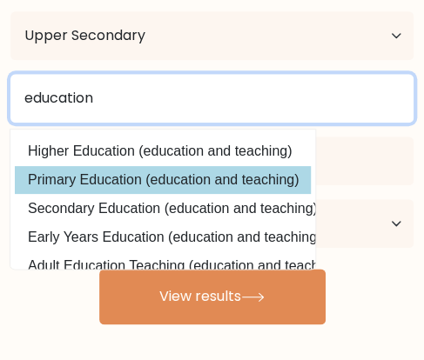
type input "education"
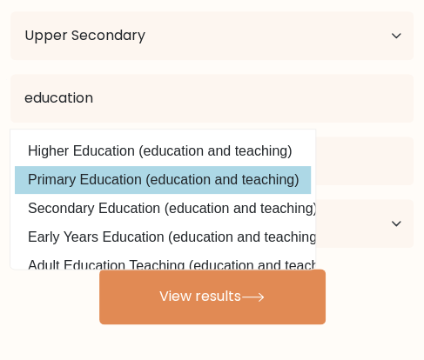
click at [228, 182] on div "Alyssa Faith Mahilum Age Under 18 years old 18-24 years old 25-34 years old 35-…" at bounding box center [212, 95] width 424 height 460
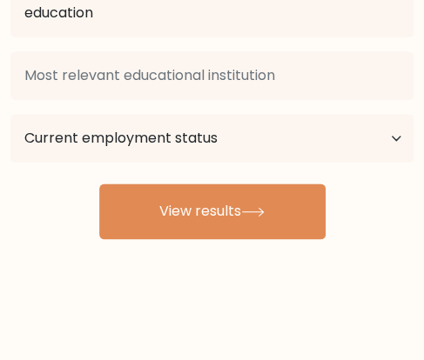
scroll to position [300, 0]
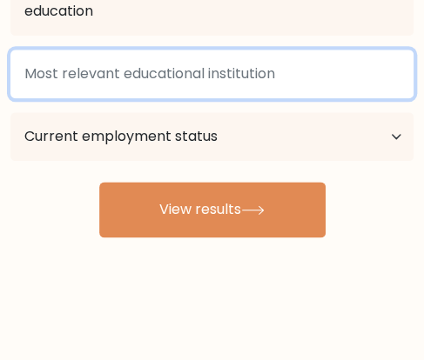
click at [266, 89] on input at bounding box center [211, 74] width 403 height 49
type input "e"
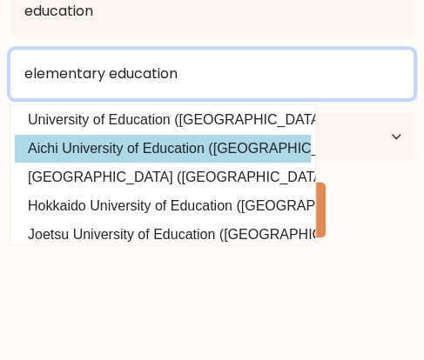
scroll to position [157, 0]
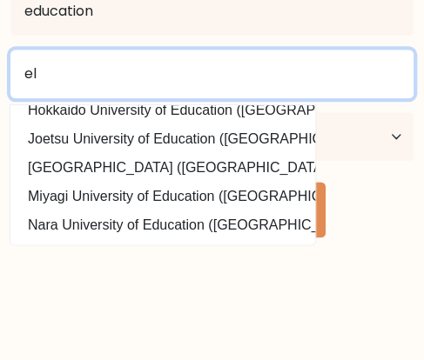
type input "e"
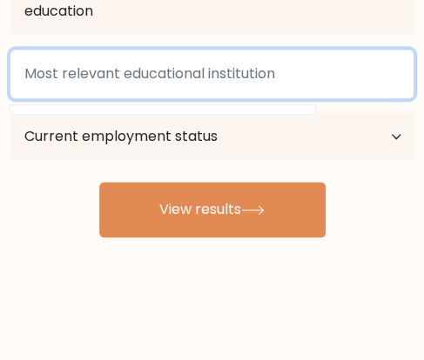
scroll to position [0, 0]
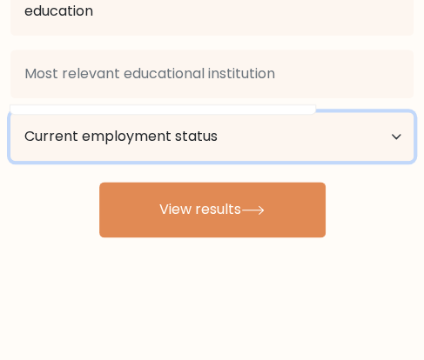
click at [391, 138] on select "Current employment status Employed Student Retired Other / prefer not to answer" at bounding box center [211, 136] width 403 height 49
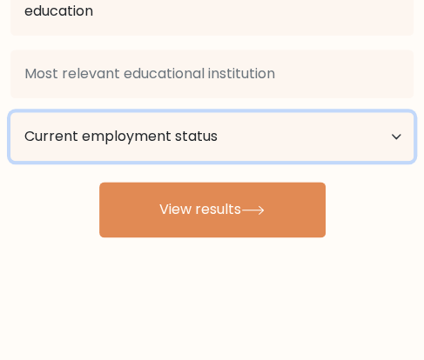
select select "student"
click at [10, 112] on select "Current employment status Employed Student Retired Other / prefer not to answer" at bounding box center [211, 136] width 403 height 49
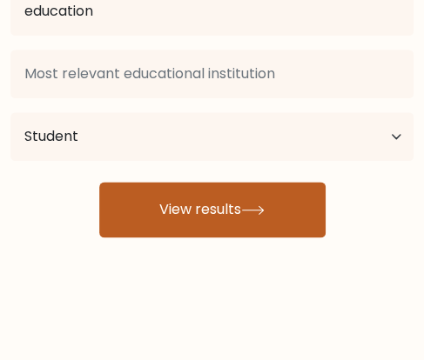
click at [190, 202] on button "View results" at bounding box center [212, 210] width 226 height 56
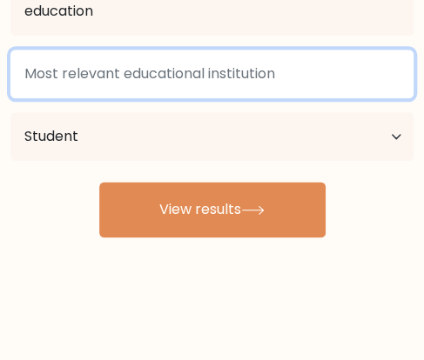
click at [204, 73] on input at bounding box center [211, 74] width 403 height 49
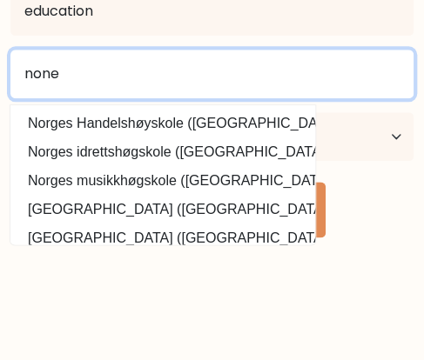
type input "none"
click at [99, 182] on button "View results" at bounding box center [212, 210] width 226 height 56
